Goal: Complete application form

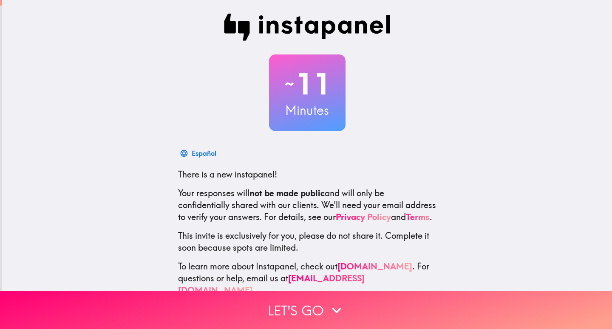
scroll to position [25, 0]
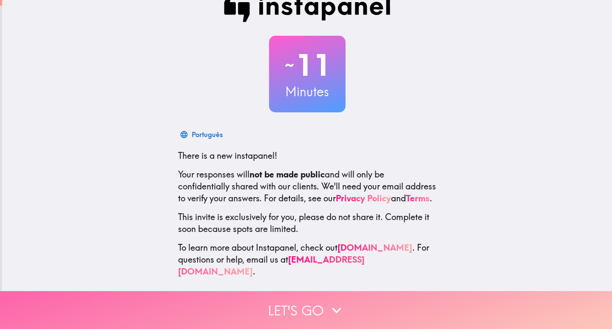
click at [313, 303] on button "Let's go" at bounding box center [306, 310] width 612 height 38
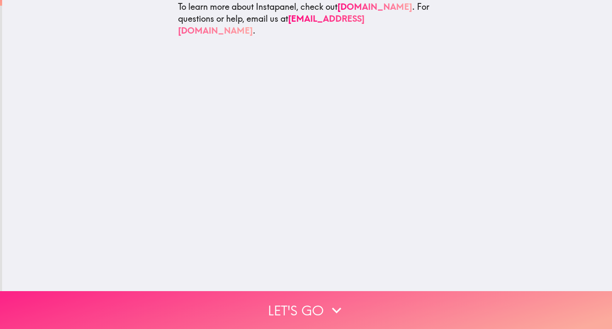
scroll to position [0, 0]
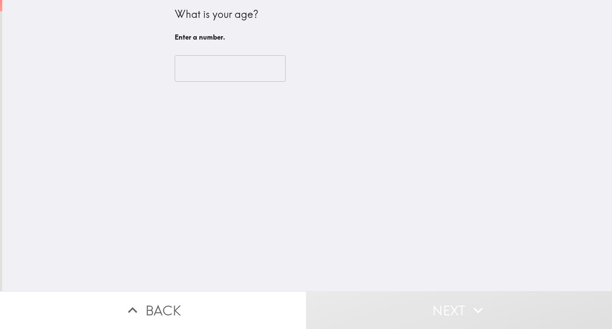
click at [214, 66] on input "number" at bounding box center [230, 68] width 111 height 26
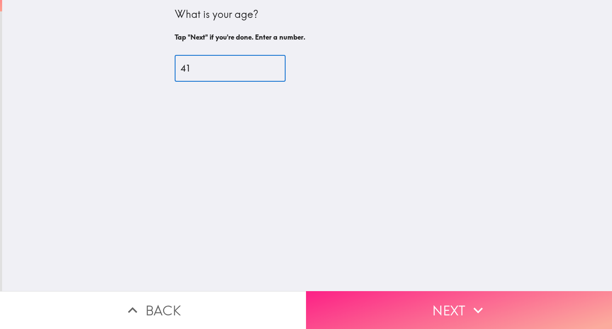
type input "41"
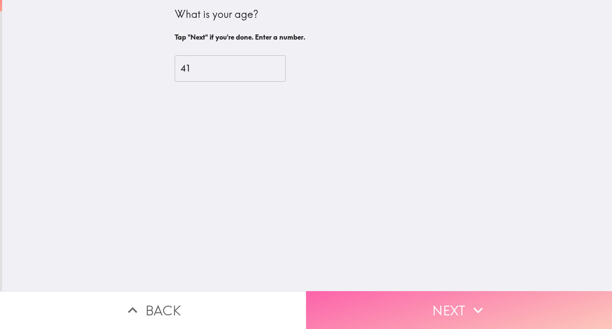
click at [441, 302] on button "Next" at bounding box center [459, 310] width 306 height 38
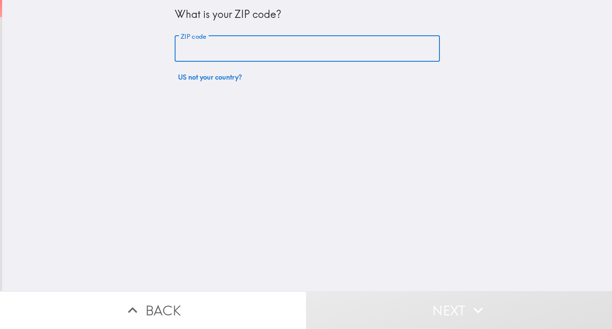
click at [205, 51] on input "ZIP code" at bounding box center [307, 49] width 265 height 26
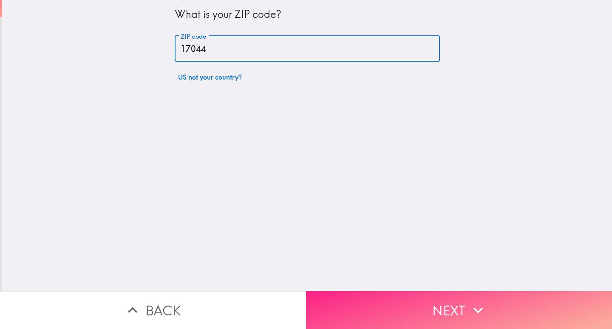
type input "17044"
click at [454, 296] on button "Next" at bounding box center [459, 310] width 306 height 38
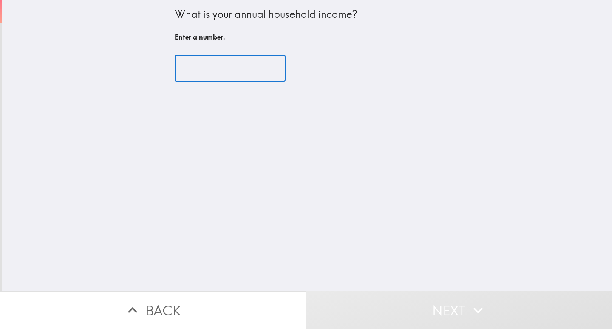
click at [208, 63] on input "number" at bounding box center [230, 68] width 111 height 26
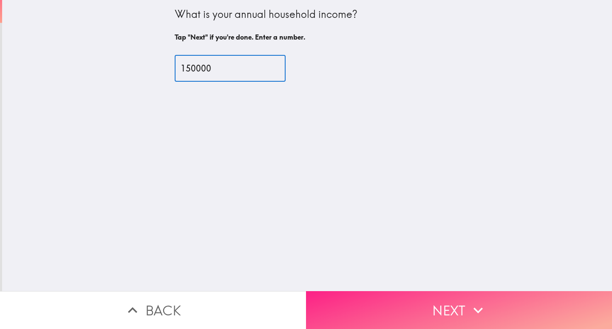
type input "150000"
click at [439, 300] on button "Next" at bounding box center [459, 310] width 306 height 38
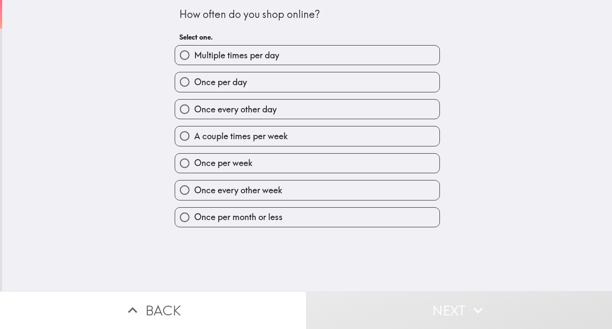
click at [228, 80] on span "Once per day" at bounding box center [220, 82] width 53 height 12
click at [194, 80] on input "Once per day" at bounding box center [184, 81] width 19 height 19
radio input "true"
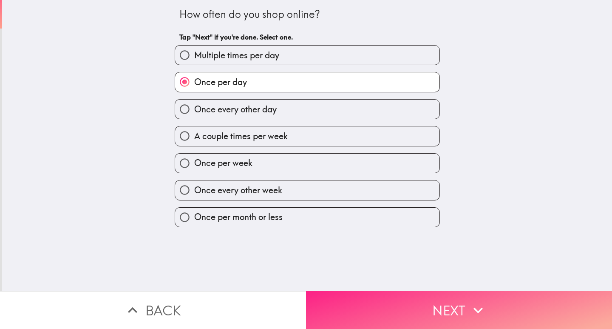
click at [408, 307] on button "Next" at bounding box center [459, 310] width 306 height 38
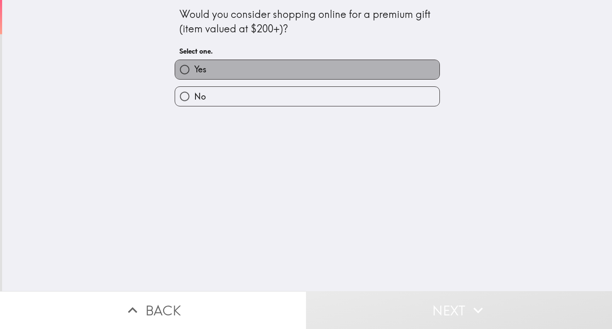
click at [225, 69] on label "Yes" at bounding box center [307, 69] width 265 height 19
click at [194, 69] on input "Yes" at bounding box center [184, 69] width 19 height 19
radio input "true"
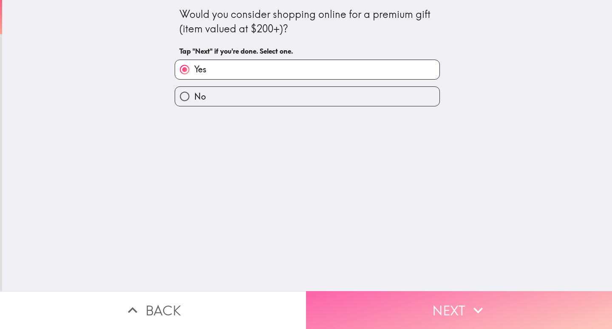
click at [464, 300] on button "Next" at bounding box center [459, 310] width 306 height 38
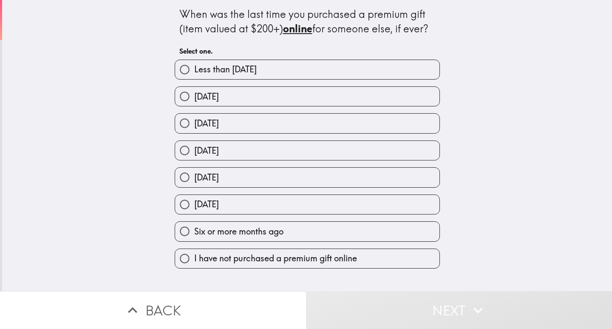
click at [244, 69] on span "Less than [DATE]" at bounding box center [225, 69] width 63 height 12
click at [194, 69] on input "Less than [DATE]" at bounding box center [184, 69] width 19 height 19
radio input "true"
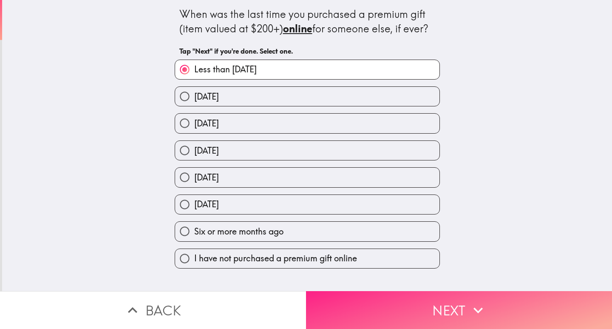
click at [432, 303] on button "Next" at bounding box center [459, 310] width 306 height 38
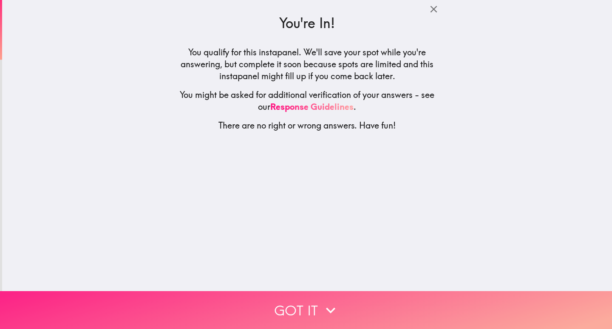
click at [322, 301] on icon "button" at bounding box center [330, 310] width 19 height 19
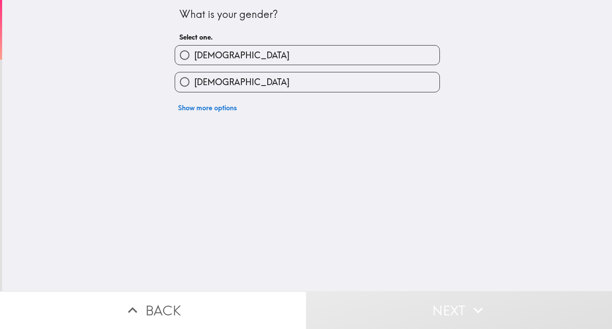
click at [206, 58] on span "[DEMOGRAPHIC_DATA]" at bounding box center [241, 55] width 95 height 12
click at [194, 58] on input "[DEMOGRAPHIC_DATA]" at bounding box center [184, 55] width 19 height 19
radio input "true"
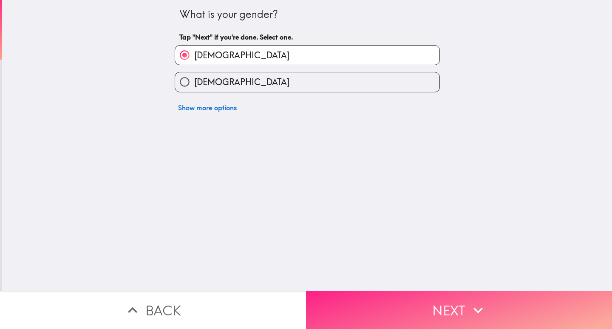
click at [430, 300] on button "Next" at bounding box center [459, 310] width 306 height 38
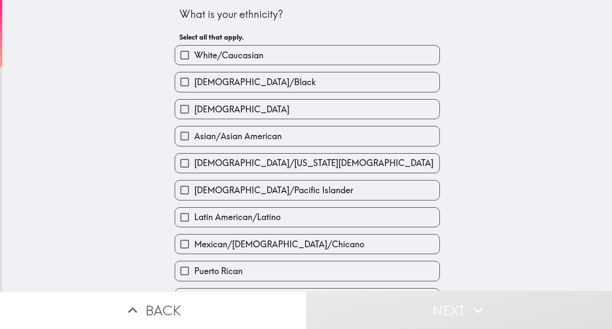
click at [223, 54] on span "White/Caucasian" at bounding box center [228, 55] width 69 height 12
click at [194, 54] on input "White/Caucasian" at bounding box center [184, 55] width 19 height 19
checkbox input "true"
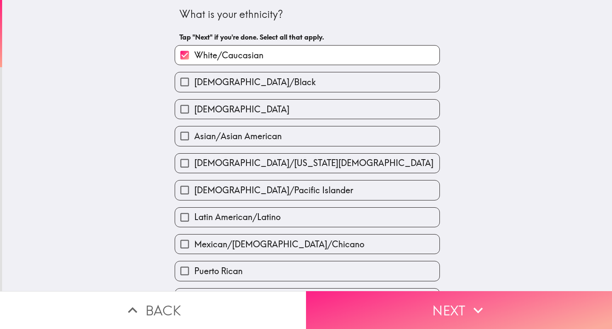
click at [420, 308] on button "Next" at bounding box center [459, 310] width 306 height 38
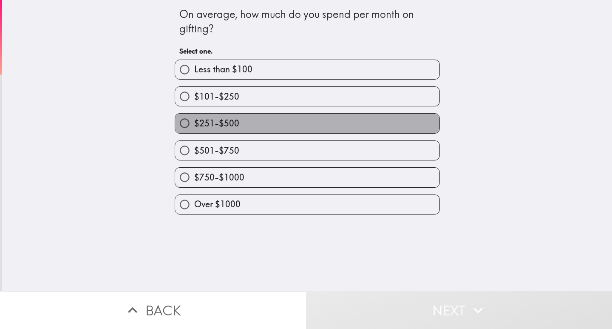
click at [233, 122] on label "$251-$500" at bounding box center [307, 123] width 265 height 19
click at [194, 122] on input "$251-$500" at bounding box center [184, 123] width 19 height 19
radio input "true"
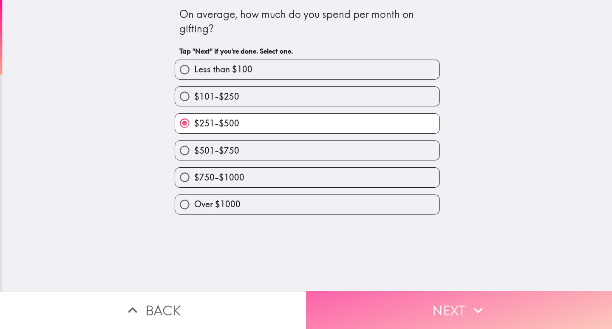
click at [405, 307] on button "Next" at bounding box center [459, 310] width 306 height 38
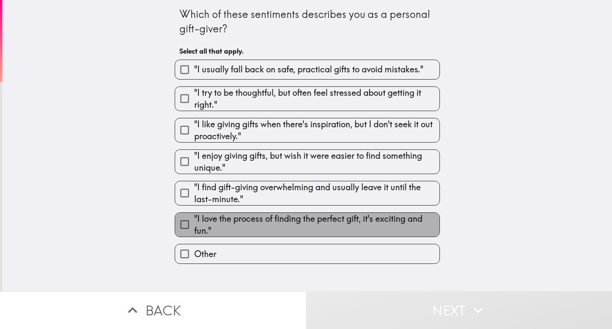
click at [272, 227] on span ""I love the process of finding the perfect gift, it's exciting and fun."" at bounding box center [316, 225] width 245 height 24
click at [194, 227] on input ""I love the process of finding the perfect gift, it's exciting and fun."" at bounding box center [184, 224] width 19 height 19
checkbox input "true"
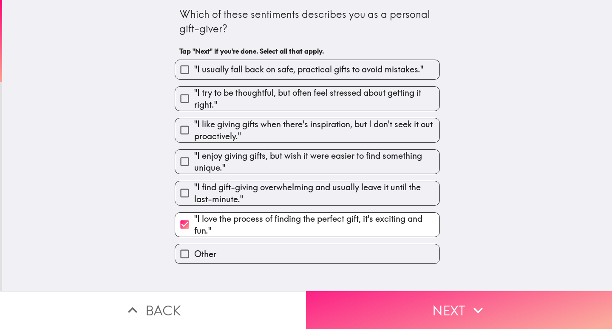
click at [419, 302] on button "Next" at bounding box center [459, 310] width 306 height 38
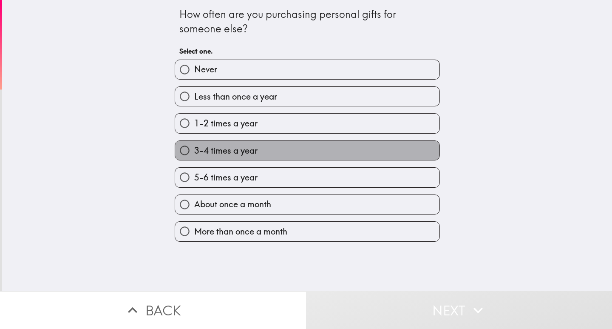
click at [242, 148] on span "3-4 times a year" at bounding box center [225, 151] width 63 height 12
click at [194, 148] on input "3-4 times a year" at bounding box center [184, 150] width 19 height 19
radio input "true"
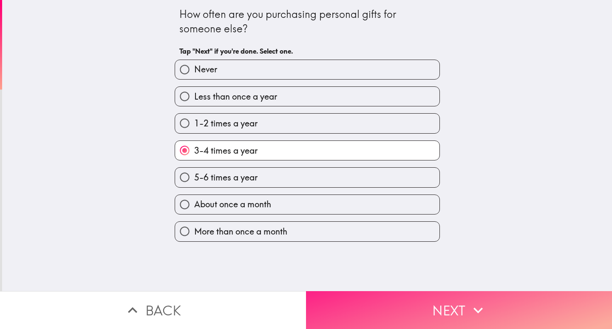
click at [444, 301] on button "Next" at bounding box center [459, 310] width 306 height 38
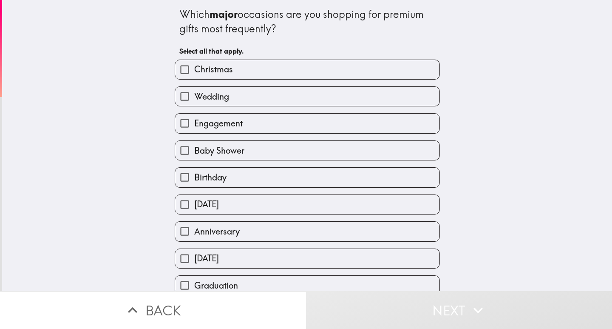
click at [226, 71] on label "Christmas" at bounding box center [307, 69] width 265 height 19
click at [194, 71] on input "Christmas" at bounding box center [184, 69] width 19 height 19
checkbox input "true"
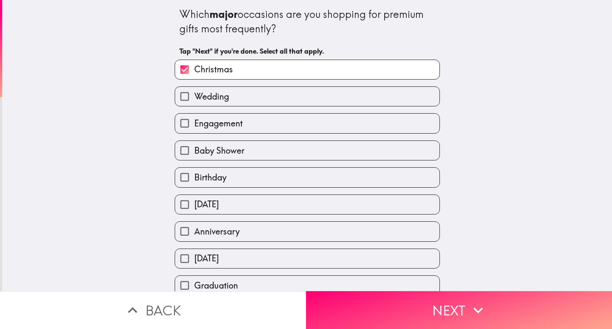
click at [210, 98] on span "Wedding" at bounding box center [211, 97] width 35 height 12
click at [194, 98] on input "Wedding" at bounding box center [184, 96] width 19 height 19
checkbox input "true"
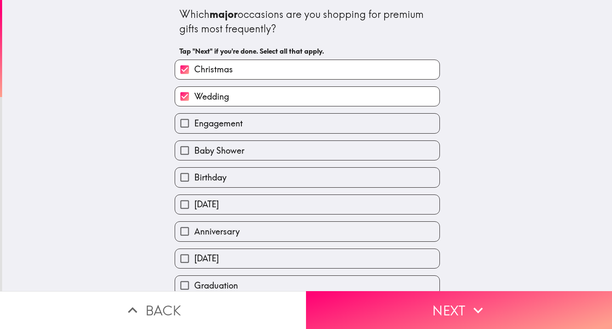
click at [222, 178] on label "Birthday" at bounding box center [307, 177] width 265 height 19
click at [194, 178] on input "Birthday" at bounding box center [184, 177] width 19 height 19
checkbox input "true"
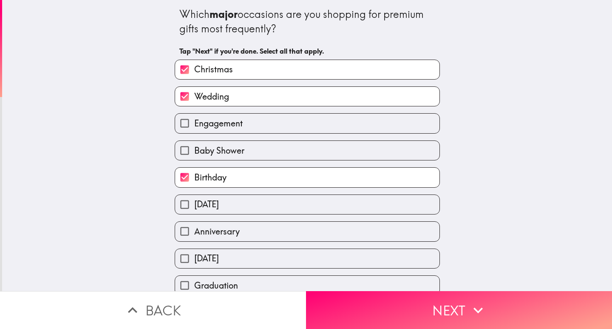
scroll to position [43, 0]
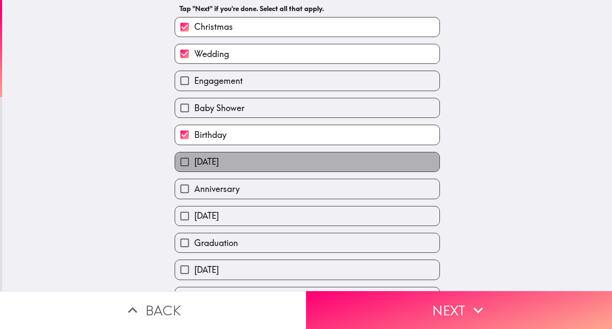
click at [202, 161] on span "[DATE]" at bounding box center [206, 162] width 25 height 12
click at [194, 161] on input "[DATE]" at bounding box center [184, 161] width 19 height 19
checkbox input "true"
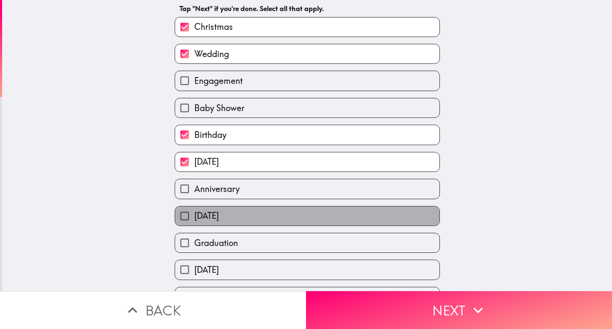
click at [216, 214] on span "[DATE]" at bounding box center [206, 216] width 25 height 12
click at [194, 214] on input "[DATE]" at bounding box center [184, 215] width 19 height 19
checkbox input "true"
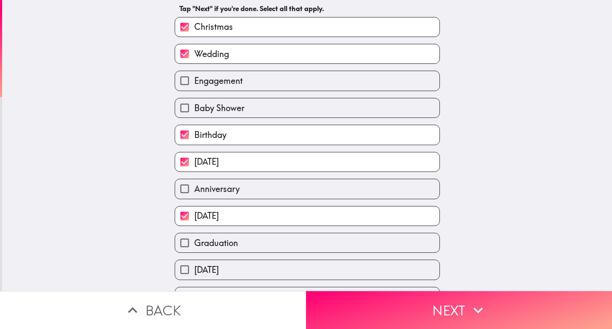
click at [238, 267] on label "[DATE]" at bounding box center [307, 269] width 265 height 19
click at [194, 267] on input "[DATE]" at bounding box center [184, 269] width 19 height 19
checkbox input "true"
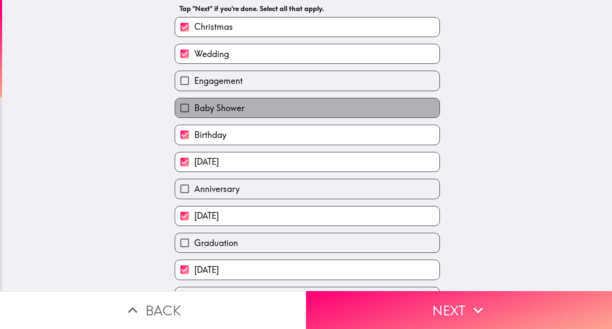
click at [240, 107] on label "Baby Shower" at bounding box center [307, 107] width 265 height 19
click at [194, 107] on input "Baby Shower" at bounding box center [184, 107] width 19 height 19
checkbox input "true"
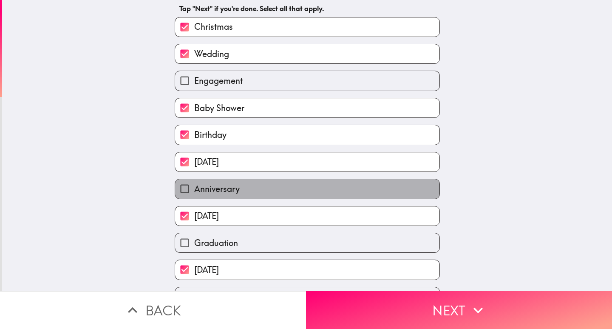
click at [259, 192] on label "Anniversary" at bounding box center [307, 188] width 265 height 19
click at [194, 192] on input "Anniversary" at bounding box center [184, 188] width 19 height 19
checkbox input "true"
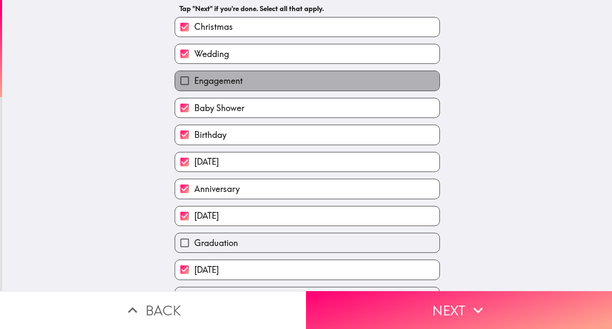
click at [203, 82] on span "Engagement" at bounding box center [218, 81] width 48 height 12
click at [194, 82] on input "Engagement" at bounding box center [184, 80] width 19 height 19
checkbox input "true"
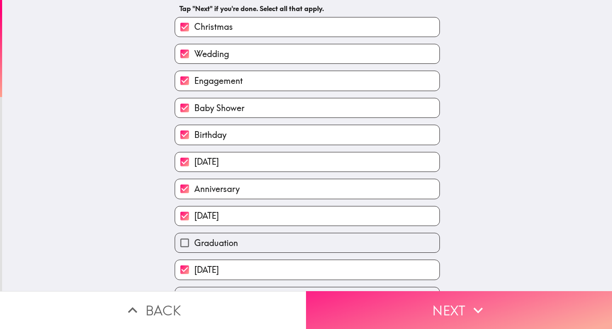
click at [384, 303] on button "Next" at bounding box center [459, 310] width 306 height 38
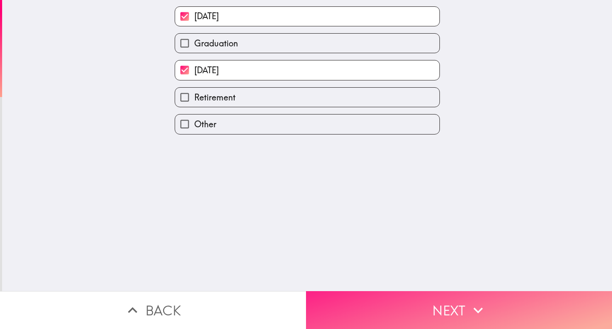
scroll to position [0, 0]
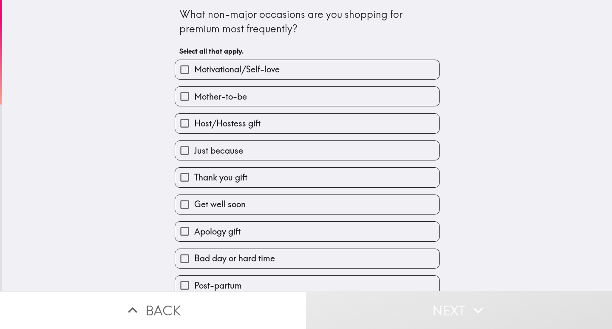
click at [224, 98] on span "Mother-to-be" at bounding box center [220, 97] width 53 height 12
click at [194, 98] on input "Mother-to-be" at bounding box center [184, 96] width 19 height 19
checkbox input "true"
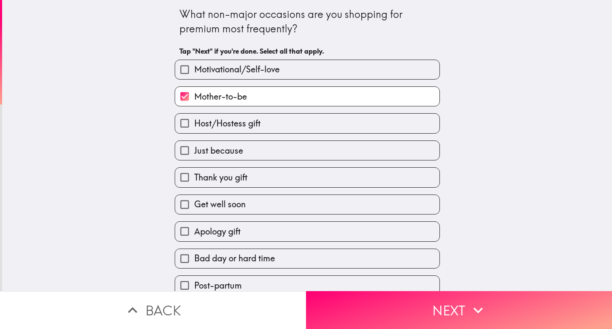
click at [245, 179] on label "Thank you gift" at bounding box center [307, 177] width 265 height 19
click at [194, 179] on input "Thank you gift" at bounding box center [184, 177] width 19 height 19
checkbox input "true"
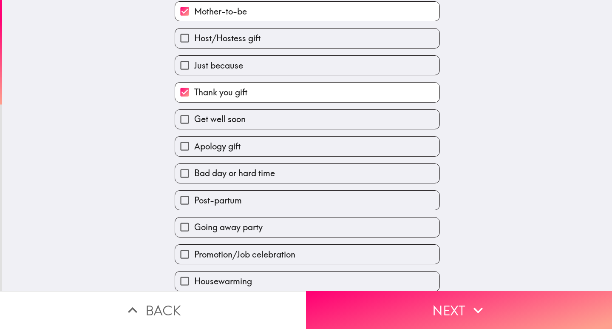
scroll to position [119, 0]
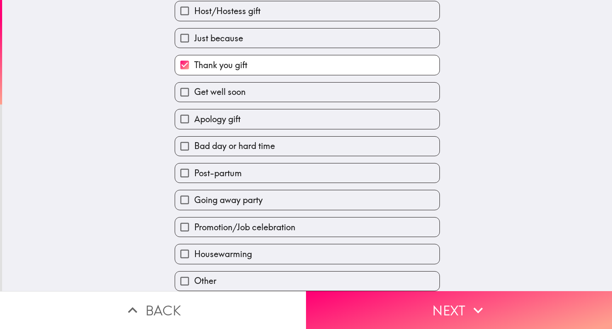
click at [239, 194] on span "Going away party" at bounding box center [228, 200] width 68 height 12
click at [194, 191] on input "Going away party" at bounding box center [184, 199] width 19 height 19
checkbox input "true"
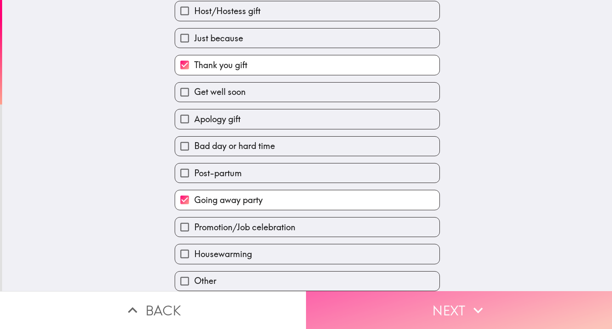
click at [428, 305] on button "Next" at bounding box center [459, 310] width 306 height 38
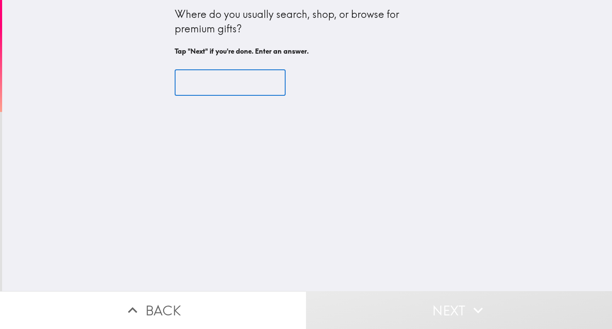
click at [233, 85] on input "text" at bounding box center [230, 83] width 111 height 26
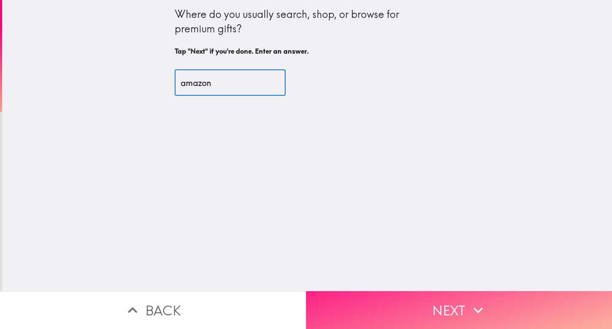
type input "amazon"
click at [453, 309] on button "Next" at bounding box center [459, 310] width 306 height 38
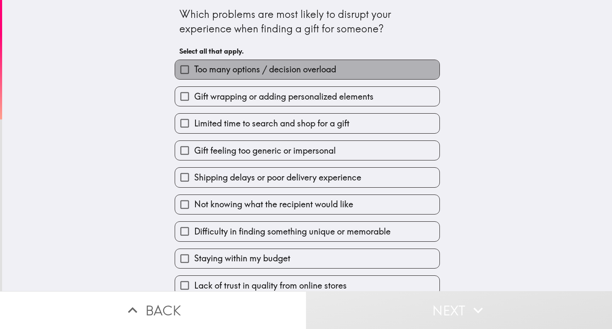
click at [254, 70] on span "Too many options / decision overload" at bounding box center [265, 69] width 142 height 12
click at [194, 70] on input "Too many options / decision overload" at bounding box center [184, 69] width 19 height 19
checkbox input "true"
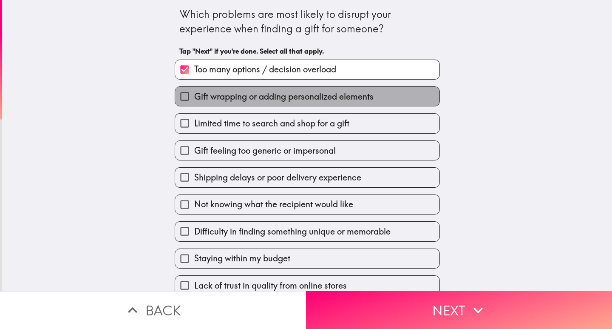
click at [254, 94] on span "Gift wrapping or adding personalized elements" at bounding box center [283, 97] width 179 height 12
click at [194, 94] on input "Gift wrapping or adding personalized elements" at bounding box center [184, 96] width 19 height 19
checkbox input "true"
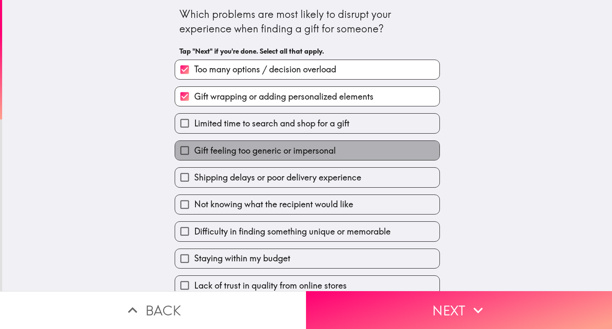
click at [254, 153] on span "Gift feeling too generic or impersonal" at bounding box center [265, 151] width 142 height 12
click at [194, 153] on input "Gift feeling too generic or impersonal" at bounding box center [184, 150] width 19 height 19
checkbox input "true"
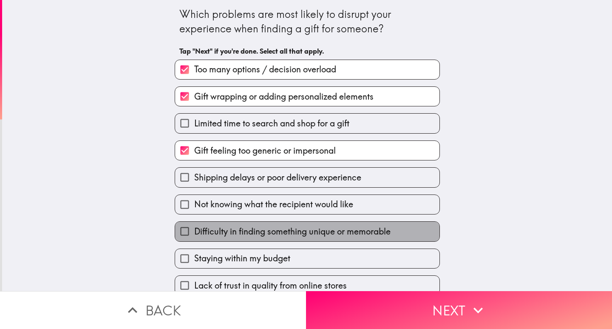
click at [246, 230] on span "Difficulty in finding something unique or memorable" at bounding box center [292, 231] width 196 height 12
click at [194, 230] on input "Difficulty in finding something unique or memorable" at bounding box center [184, 231] width 19 height 19
checkbox input "true"
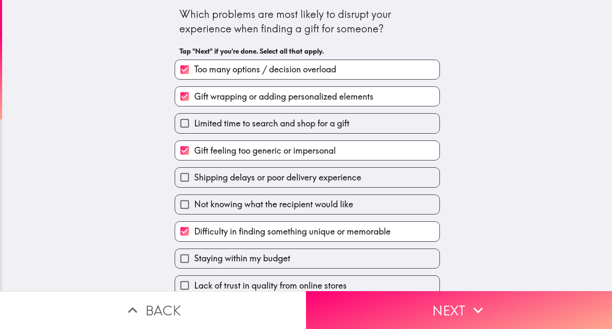
scroll to position [38, 0]
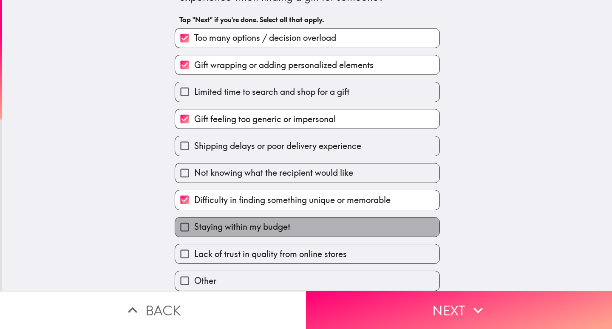
click at [275, 225] on span "Staying within my budget" at bounding box center [242, 227] width 96 height 12
click at [194, 225] on input "Staying within my budget" at bounding box center [184, 226] width 19 height 19
checkbox input "true"
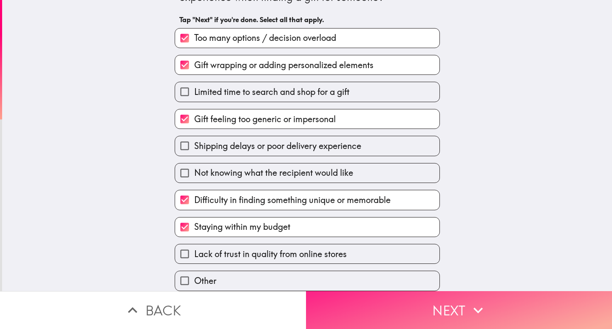
click at [415, 299] on button "Next" at bounding box center [459, 310] width 306 height 38
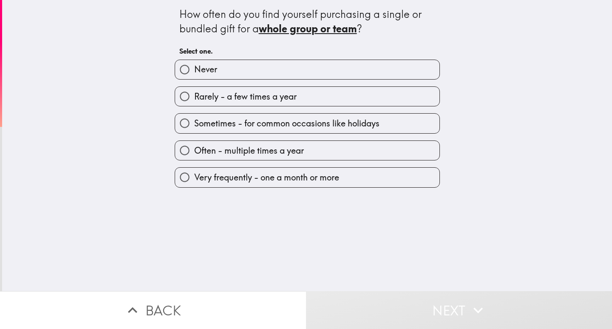
click at [278, 177] on span "Very frequently - one a month or more" at bounding box center [266, 177] width 145 height 12
click at [194, 177] on input "Very frequently - one a month or more" at bounding box center [184, 177] width 19 height 19
radio input "true"
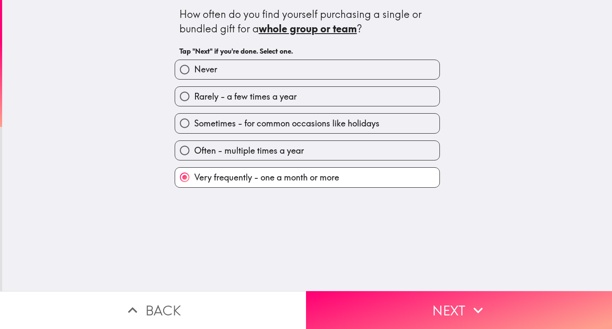
click at [272, 151] on span "Often - multiple times a year" at bounding box center [249, 151] width 110 height 12
click at [194, 151] on input "Often - multiple times a year" at bounding box center [184, 150] width 19 height 19
radio input "true"
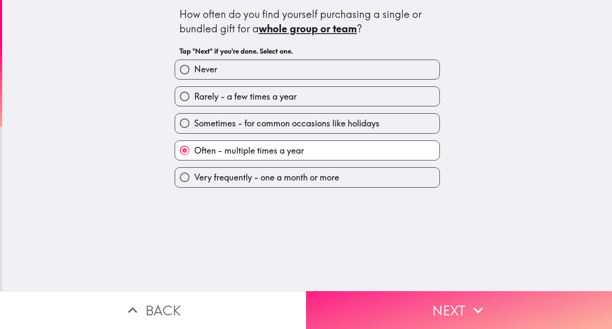
click at [440, 301] on button "Next" at bounding box center [459, 310] width 306 height 38
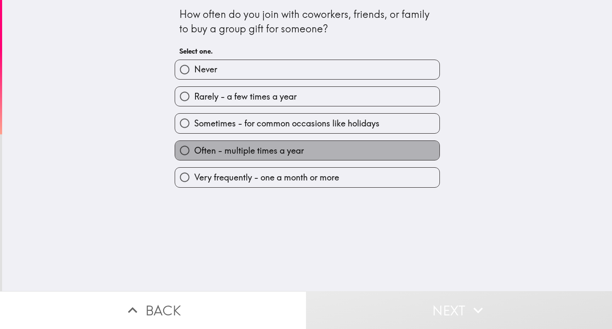
click at [256, 154] on span "Often - multiple times a year" at bounding box center [249, 151] width 110 height 12
click at [194, 154] on input "Often - multiple times a year" at bounding box center [184, 150] width 19 height 19
radio input "true"
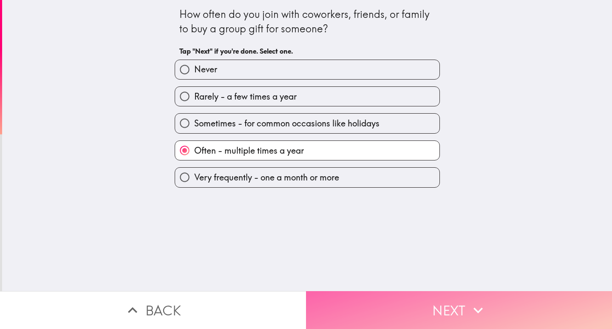
click at [430, 298] on button "Next" at bounding box center [459, 310] width 306 height 38
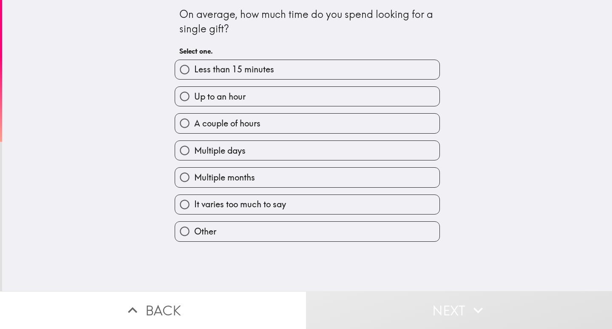
click at [220, 98] on span "Up to an hour" at bounding box center [219, 97] width 51 height 12
click at [194, 98] on input "Up to an hour" at bounding box center [184, 96] width 19 height 19
radio input "true"
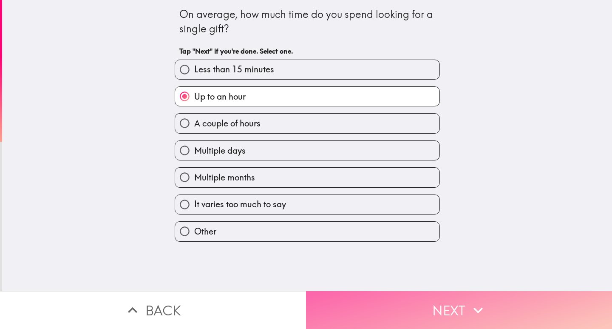
click at [422, 301] on button "Next" at bounding box center [459, 310] width 306 height 38
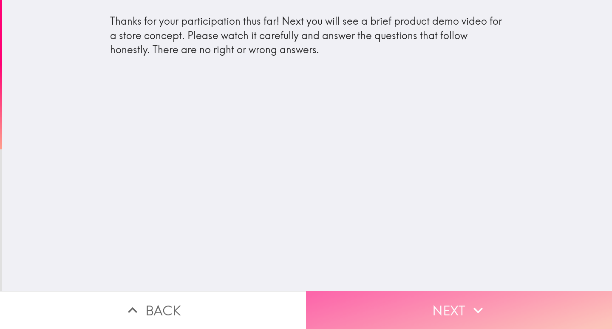
click at [454, 303] on button "Next" at bounding box center [459, 310] width 306 height 38
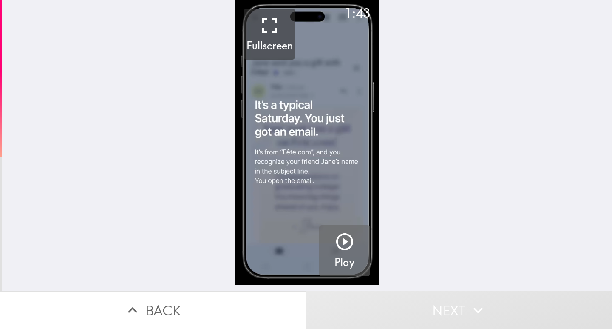
click at [339, 242] on icon "button" at bounding box center [344, 241] width 17 height 17
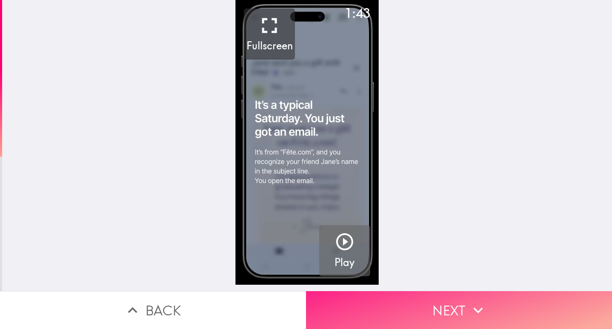
click at [458, 302] on button "Next" at bounding box center [459, 310] width 306 height 38
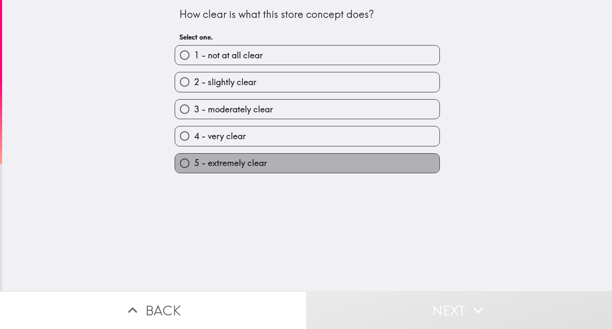
click at [238, 168] on span "5 - extremely clear" at bounding box center [230, 163] width 73 height 12
click at [194, 168] on input "5 - extremely clear" at bounding box center [184, 163] width 19 height 19
radio input "true"
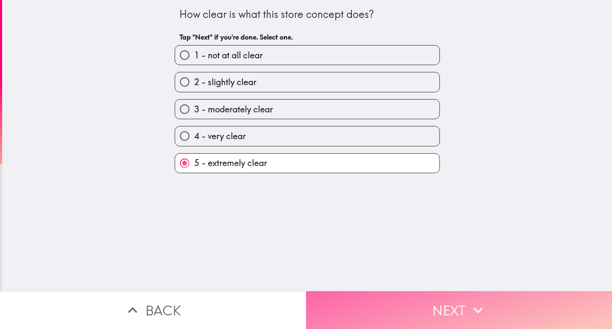
click at [403, 306] on button "Next" at bounding box center [459, 310] width 306 height 38
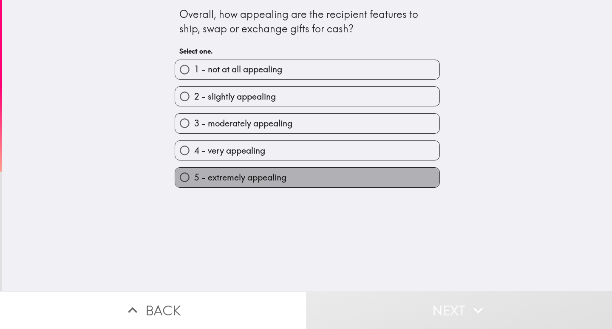
click at [278, 180] on span "5 - extremely appealing" at bounding box center [240, 177] width 92 height 12
click at [194, 180] on input "5 - extremely appealing" at bounding box center [184, 177] width 19 height 19
radio input "true"
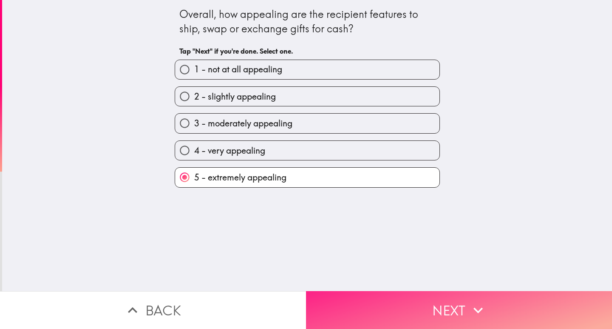
click at [426, 301] on button "Next" at bounding box center [459, 310] width 306 height 38
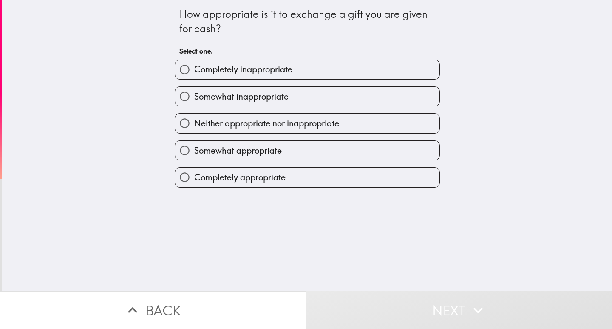
click at [278, 175] on span "Completely appropriate" at bounding box center [239, 177] width 91 height 12
click at [194, 175] on input "Completely appropriate" at bounding box center [184, 177] width 19 height 19
radio input "true"
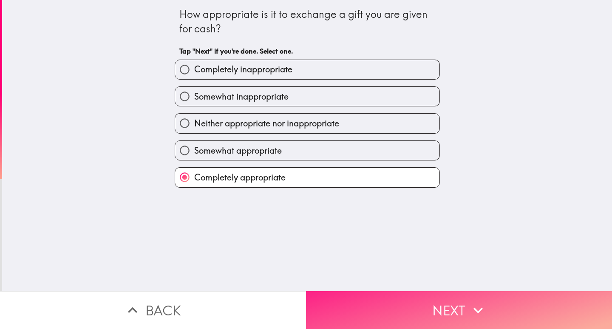
click at [412, 300] on button "Next" at bounding box center [459, 310] width 306 height 38
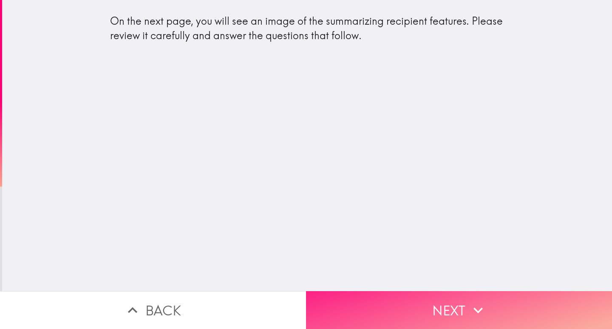
click at [457, 304] on button "Next" at bounding box center [459, 310] width 306 height 38
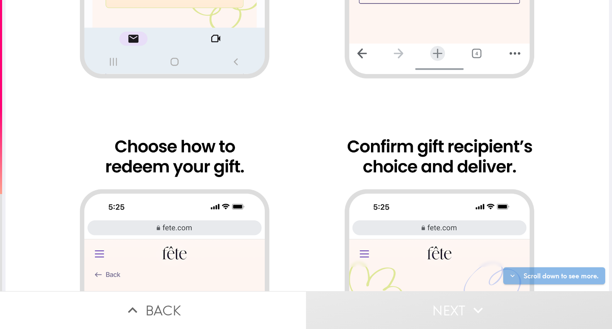
scroll to position [510, 0]
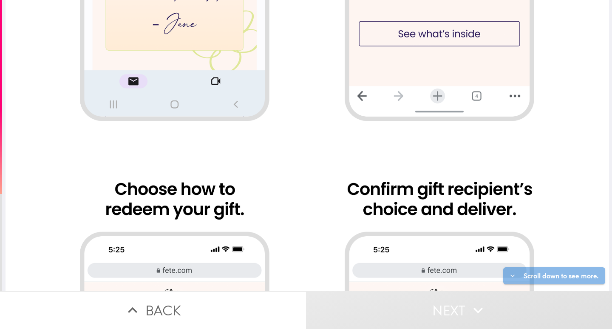
click at [396, 88] on div at bounding box center [308, 89] width 604 height 1199
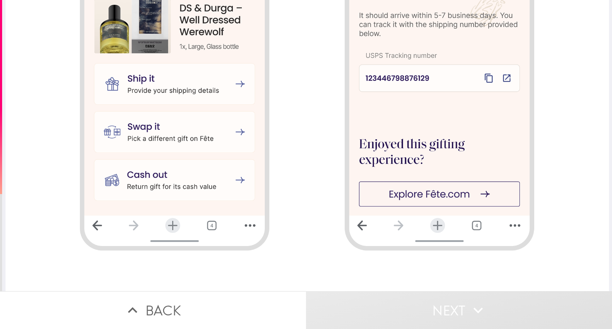
scroll to position [921, 0]
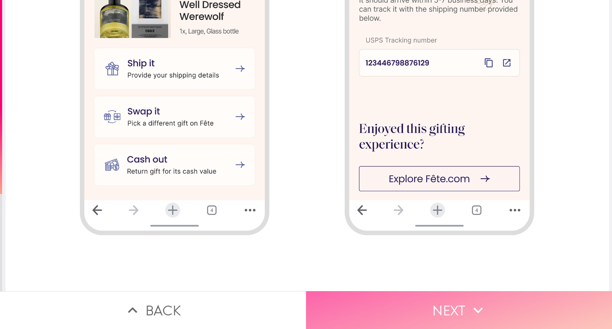
click at [469, 304] on icon "button" at bounding box center [478, 310] width 19 height 19
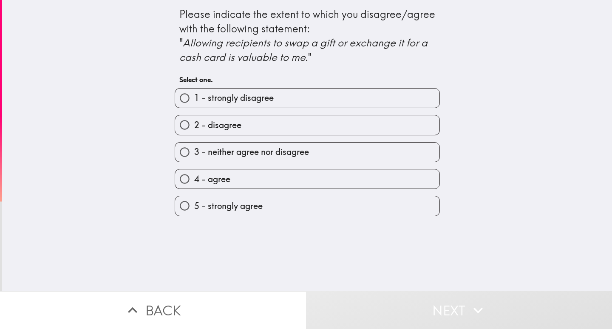
click at [224, 206] on span "5 - strongly agree" at bounding box center [228, 206] width 68 height 12
click at [194, 206] on input "5 - strongly agree" at bounding box center [184, 205] width 19 height 19
radio input "true"
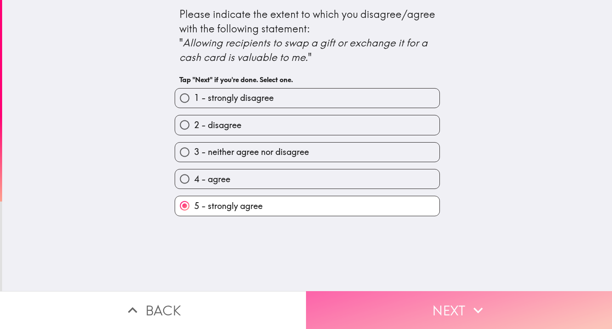
click at [446, 310] on button "Next" at bounding box center [459, 310] width 306 height 38
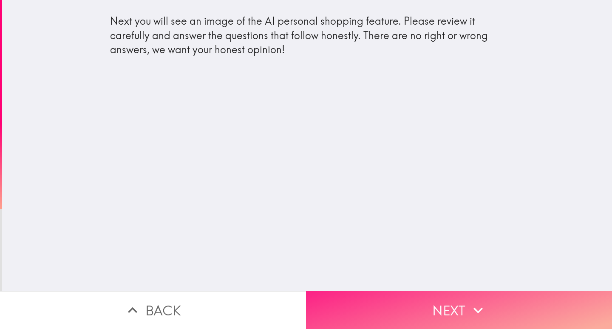
click at [448, 301] on button "Next" at bounding box center [459, 310] width 306 height 38
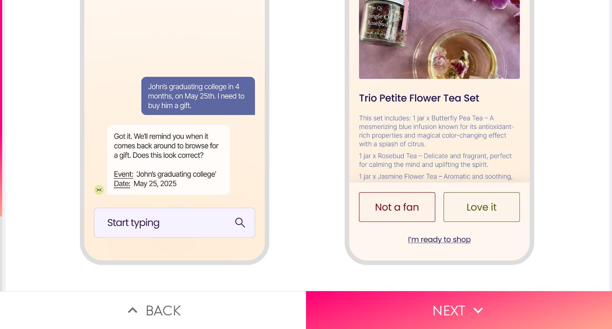
scroll to position [921, 0]
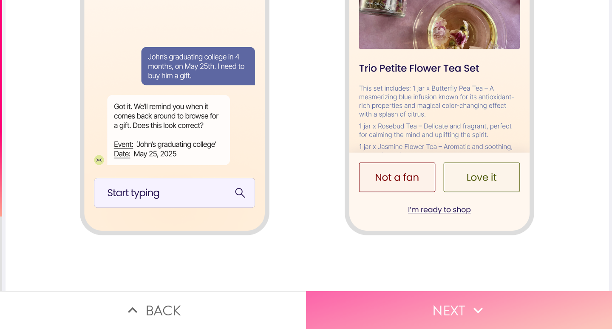
click at [474, 307] on icon "button" at bounding box center [478, 310] width 9 height 6
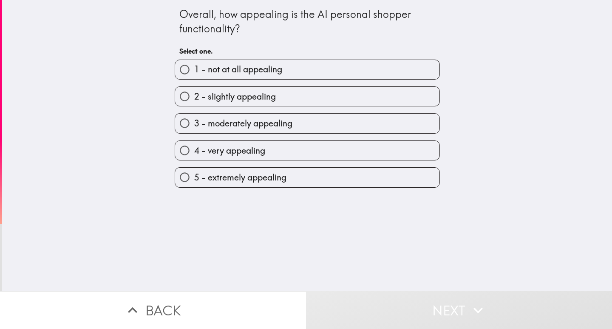
click at [281, 174] on span "5 - extremely appealing" at bounding box center [240, 177] width 92 height 12
click at [194, 174] on input "5 - extremely appealing" at bounding box center [184, 177] width 19 height 19
radio input "true"
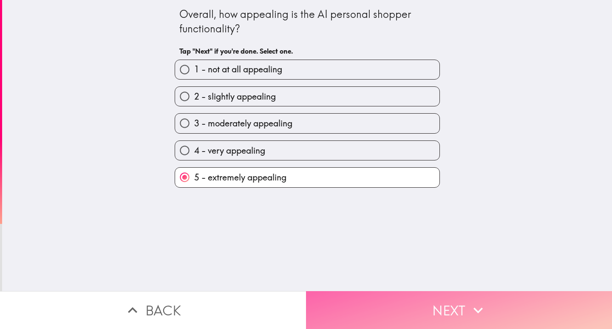
click at [437, 299] on button "Next" at bounding box center [459, 310] width 306 height 38
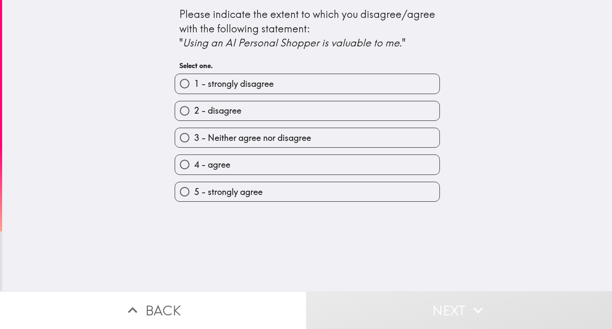
click at [272, 188] on label "5 - strongly agree" at bounding box center [307, 191] width 265 height 19
click at [194, 188] on input "5 - strongly agree" at bounding box center [184, 191] width 19 height 19
radio input "true"
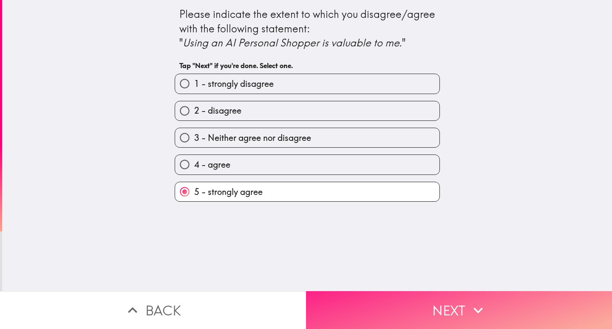
click at [411, 297] on button "Next" at bounding box center [459, 310] width 306 height 38
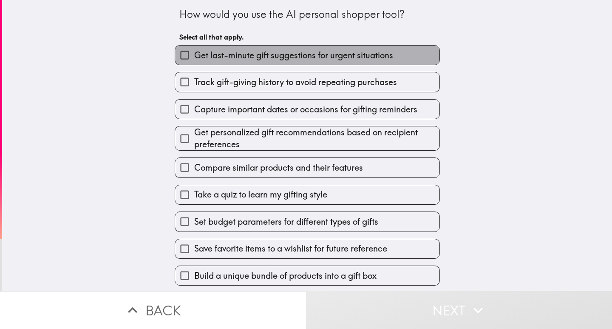
click at [205, 54] on span "Get last-minute gift suggestions for urgent situations" at bounding box center [293, 55] width 199 height 12
click at [194, 54] on input "Get last-minute gift suggestions for urgent situations" at bounding box center [184, 55] width 19 height 19
checkbox input "true"
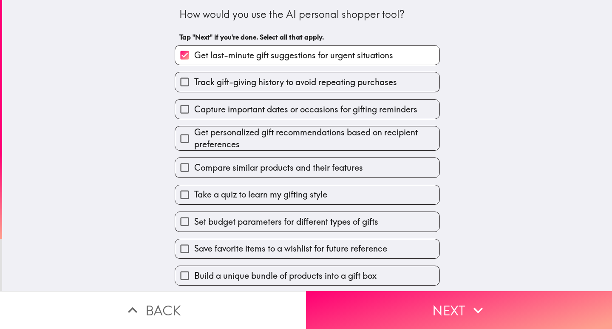
click at [224, 104] on span "Capture important dates or occasions for gifting reminders" at bounding box center [305, 109] width 223 height 12
click at [194, 104] on input "Capture important dates or occasions for gifting reminders" at bounding box center [184, 109] width 19 height 19
checkbox input "true"
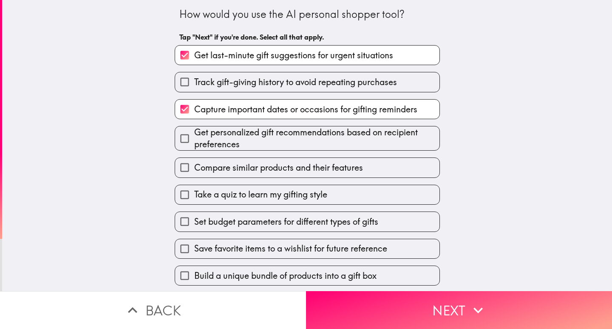
click at [225, 162] on span "Compare similar products and their features" at bounding box center [278, 168] width 169 height 12
click at [194, 162] on input "Compare similar products and their features" at bounding box center [184, 167] width 19 height 19
checkbox input "true"
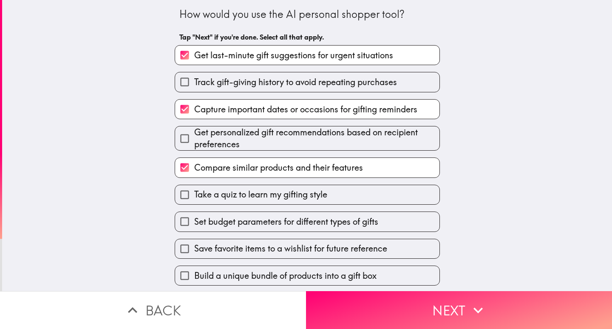
click at [216, 222] on span "Set budget parameters for different types of gifts" at bounding box center [286, 222] width 184 height 12
click at [194, 222] on input "Set budget parameters for different types of gifts" at bounding box center [184, 221] width 19 height 19
checkbox input "true"
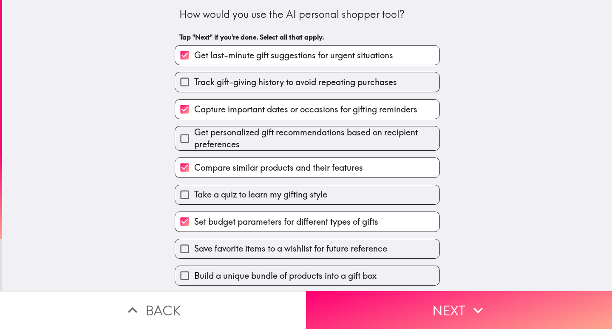
scroll to position [55, 0]
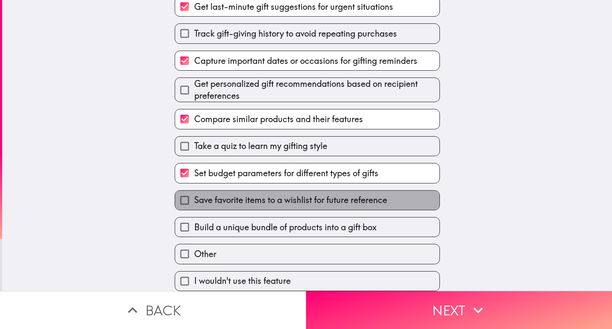
click at [248, 196] on span "Save favorite items to a wishlist for future reference" at bounding box center [290, 200] width 193 height 12
click at [194, 196] on input "Save favorite items to a wishlist for future reference" at bounding box center [184, 200] width 19 height 19
checkbox input "true"
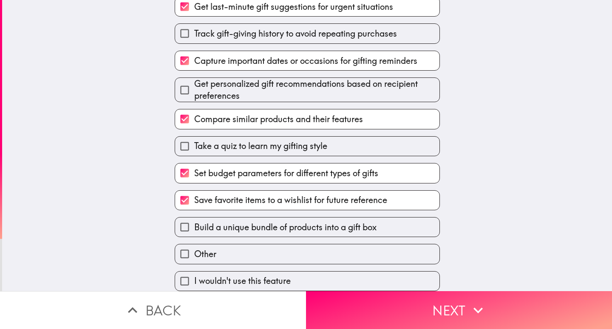
click at [257, 221] on span "Build a unique bundle of products into a gift box" at bounding box center [285, 227] width 182 height 12
click at [194, 220] on input "Build a unique bundle of products into a gift box" at bounding box center [184, 226] width 19 height 19
checkbox input "true"
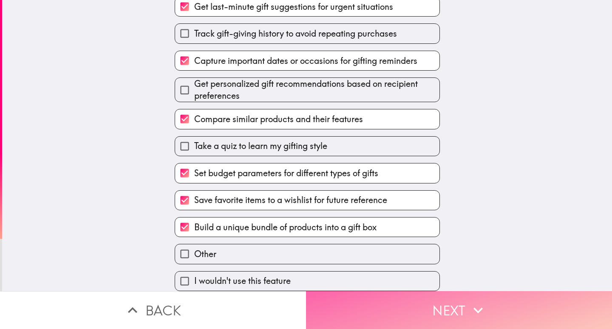
click at [384, 302] on button "Next" at bounding box center [459, 310] width 306 height 38
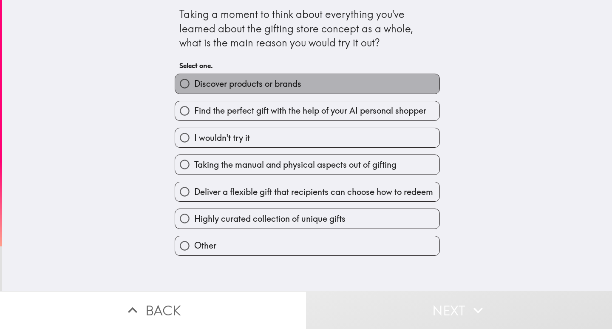
click at [220, 84] on span "Discover products or brands" at bounding box center [247, 84] width 107 height 12
click at [194, 84] on input "Discover products or brands" at bounding box center [184, 83] width 19 height 19
radio input "true"
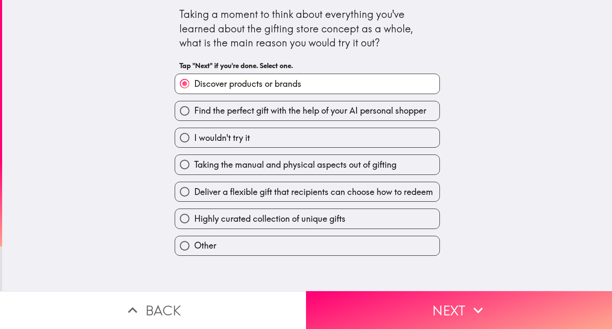
click at [219, 114] on span "Find the perfect gift with the help of your AI personal shopper" at bounding box center [310, 111] width 232 height 12
click at [194, 114] on input "Find the perfect gift with the help of your AI personal shopper" at bounding box center [184, 110] width 19 height 19
radio input "true"
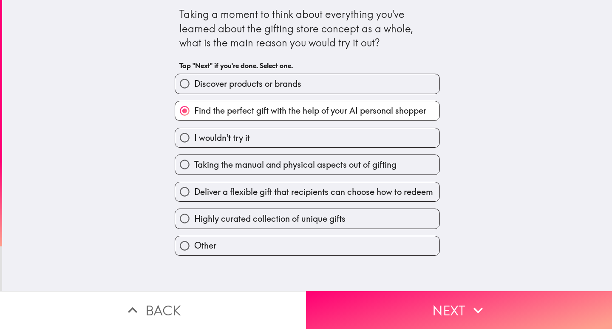
click at [211, 168] on span "Taking the manual and physical aspects out of gifting" at bounding box center [295, 165] width 202 height 12
click at [194, 168] on input "Taking the manual and physical aspects out of gifting" at bounding box center [184, 164] width 19 height 19
radio input "true"
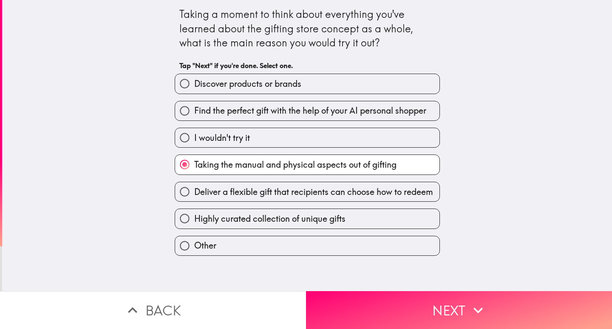
click at [219, 215] on span "Highly curated collection of unique gifts" at bounding box center [269, 219] width 151 height 12
click at [194, 215] on input "Highly curated collection of unique gifts" at bounding box center [184, 218] width 19 height 19
radio input "true"
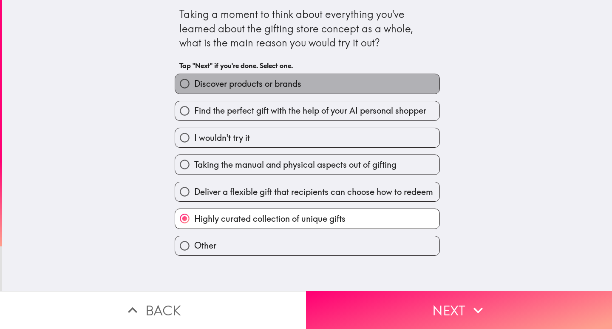
click at [248, 87] on span "Discover products or brands" at bounding box center [247, 84] width 107 height 12
click at [194, 87] on input "Discover products or brands" at bounding box center [184, 83] width 19 height 19
radio input "true"
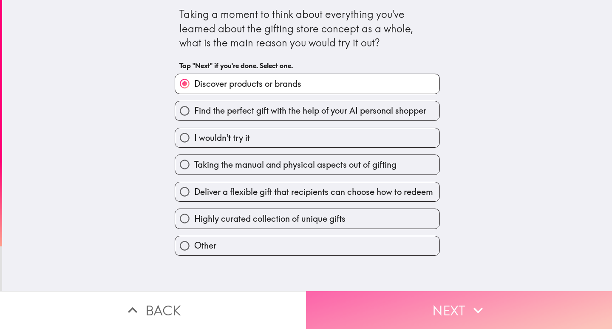
click at [426, 302] on button "Next" at bounding box center [459, 310] width 306 height 38
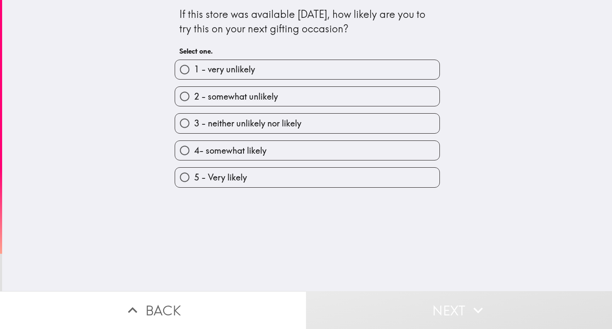
click at [245, 177] on label "5 - Very likely" at bounding box center [307, 177] width 265 height 19
click at [194, 177] on input "5 - Very likely" at bounding box center [184, 177] width 19 height 19
radio input "true"
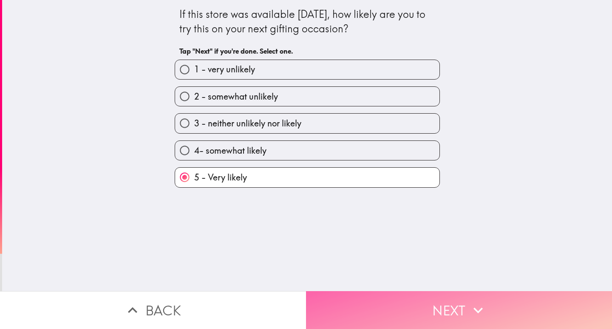
click at [442, 307] on button "Next" at bounding box center [459, 310] width 306 height 38
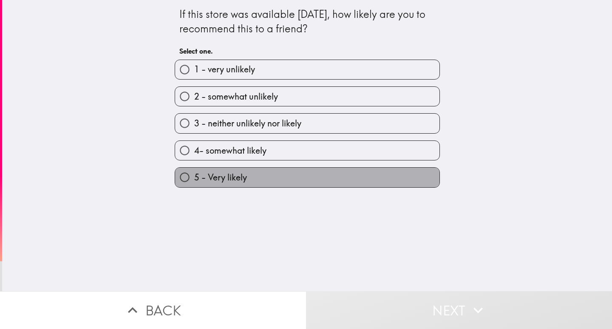
click at [222, 174] on span "5 - Very likely" at bounding box center [220, 177] width 53 height 12
click at [194, 174] on input "5 - Very likely" at bounding box center [184, 177] width 19 height 19
radio input "true"
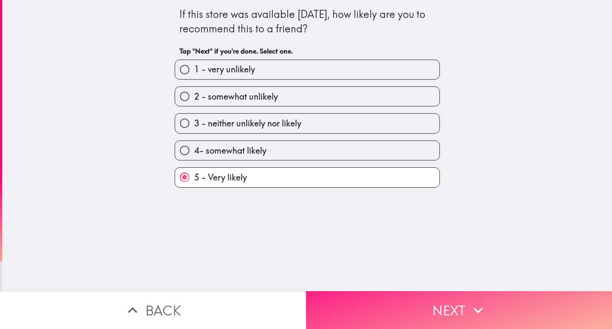
click at [444, 304] on button "Next" at bounding box center [459, 310] width 306 height 38
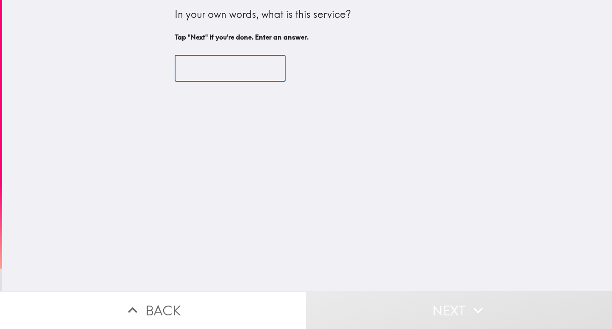
click at [218, 66] on input "text" at bounding box center [230, 68] width 111 height 26
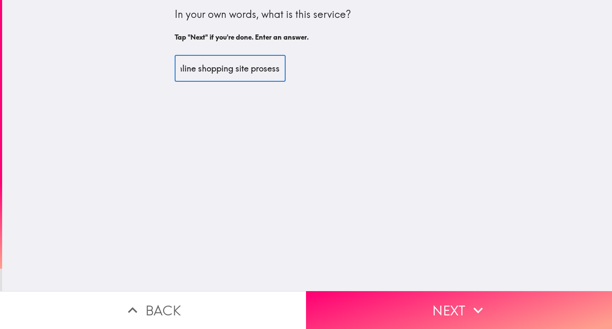
scroll to position [0, 16]
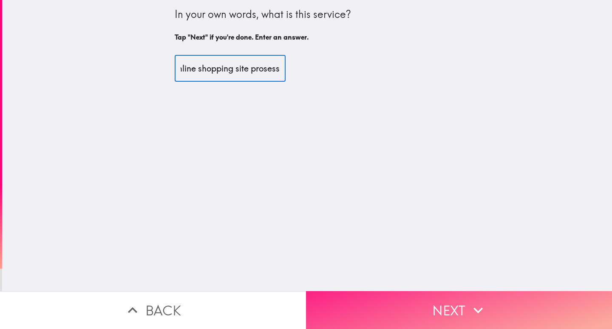
type input "online shopping site prosess"
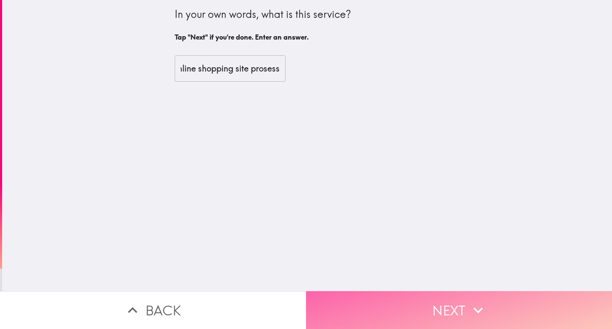
scroll to position [0, 0]
click at [463, 299] on button "Next" at bounding box center [459, 310] width 306 height 38
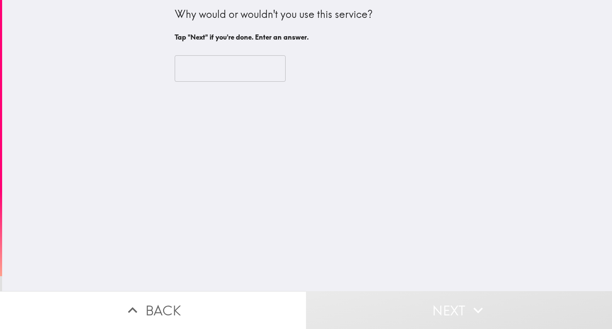
click at [212, 64] on input "text" at bounding box center [230, 68] width 111 height 26
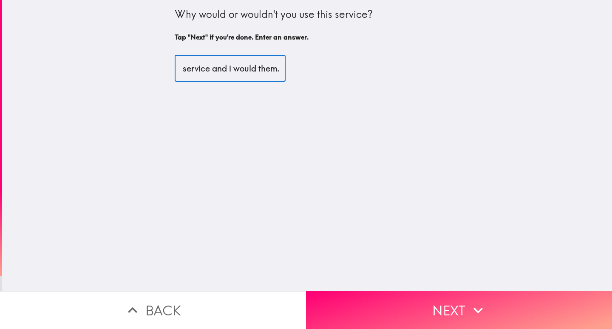
scroll to position [0, 175]
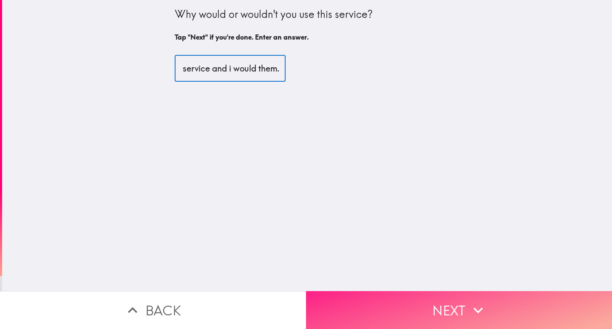
type input "I thing this is the better for shipping use this service and i would them."
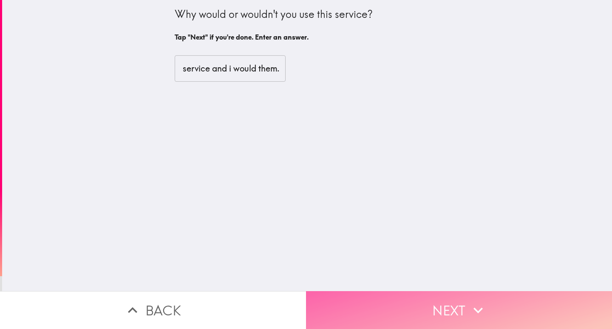
click at [416, 299] on button "Next" at bounding box center [459, 310] width 306 height 38
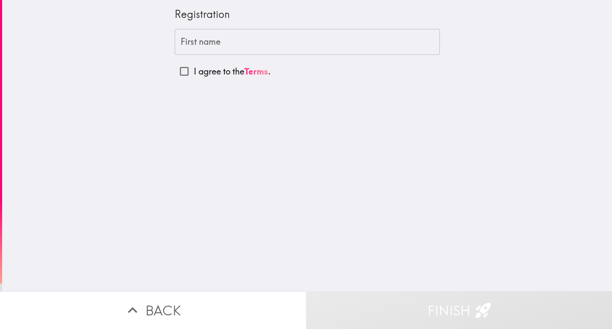
click at [217, 42] on input "First name" at bounding box center [307, 42] width 265 height 26
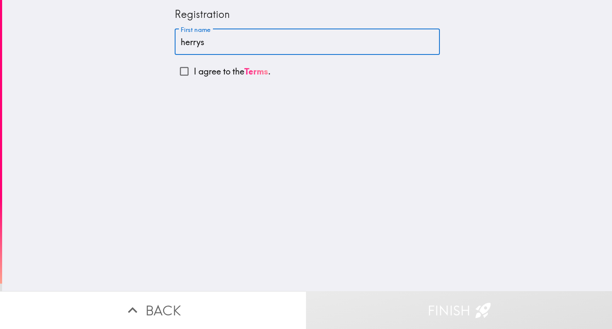
type input "herrys"
click at [354, 190] on div "Registration First name [PERSON_NAME] First name I agree to the Terms ." at bounding box center [307, 145] width 610 height 291
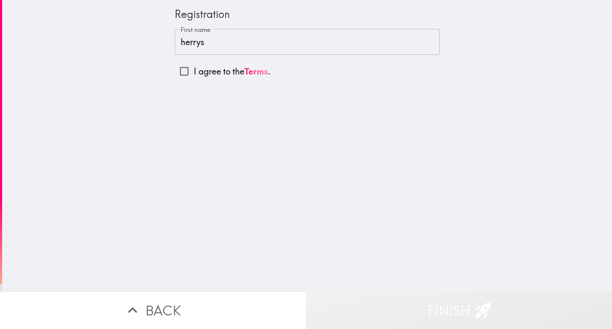
click at [414, 301] on button "Finish" at bounding box center [459, 310] width 306 height 38
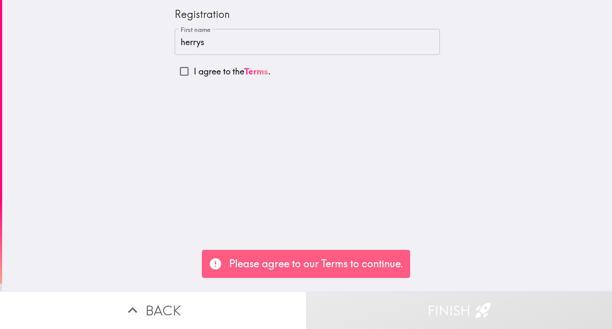
click at [181, 70] on input "I agree to the Terms ." at bounding box center [184, 71] width 19 height 19
checkbox input "true"
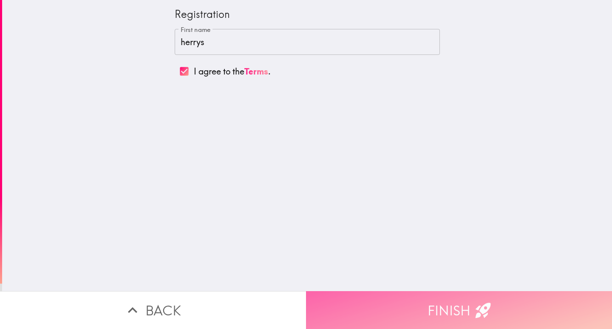
click at [419, 299] on button "Finish" at bounding box center [459, 310] width 306 height 38
